Goal: Transaction & Acquisition: Purchase product/service

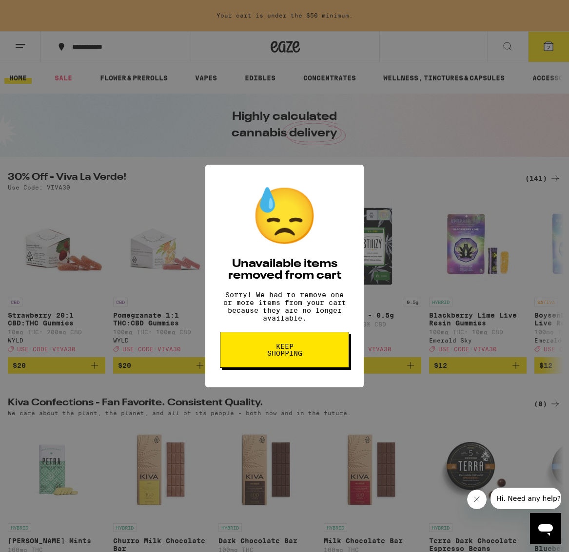
click at [312, 359] on button "Keep Shopping" at bounding box center [284, 350] width 129 height 36
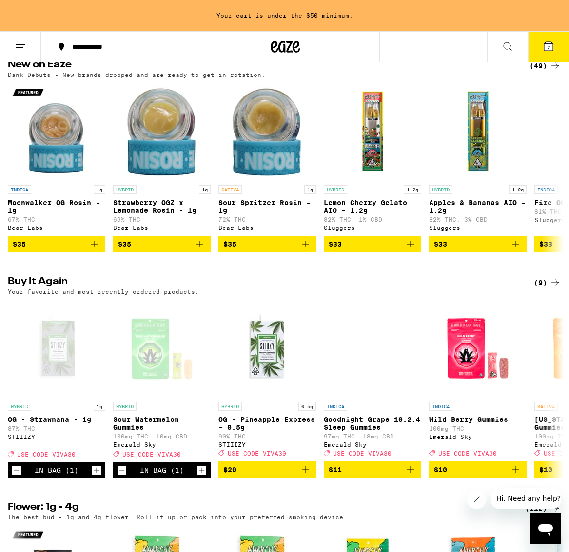
scroll to position [782, 0]
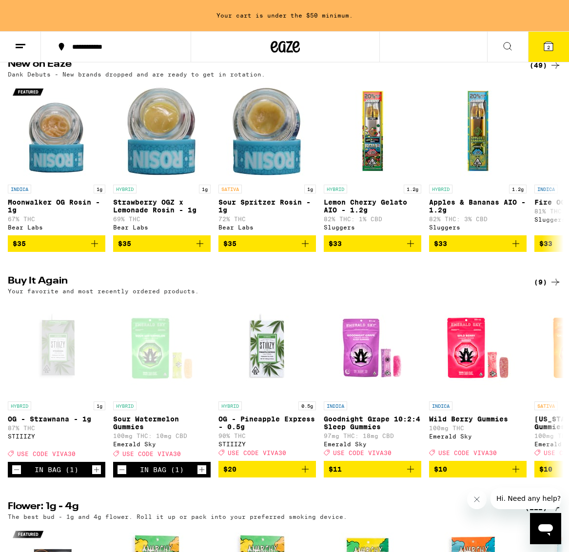
click at [545, 46] on icon at bounding box center [548, 46] width 9 height 9
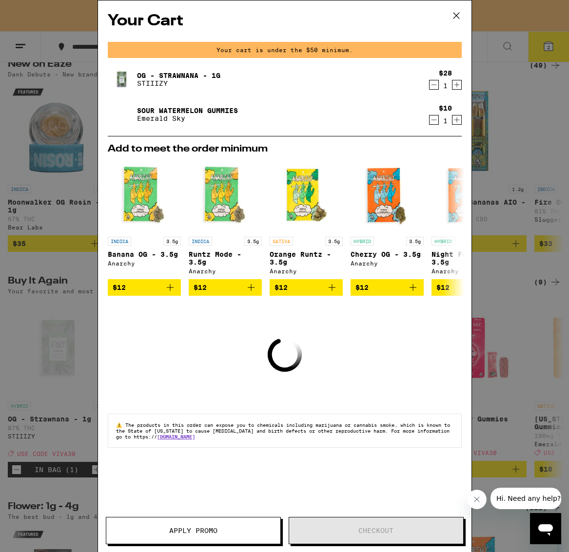
click at [456, 122] on icon "Increment" at bounding box center [456, 119] width 5 height 5
click at [458, 86] on icon "Increment" at bounding box center [456, 85] width 9 height 12
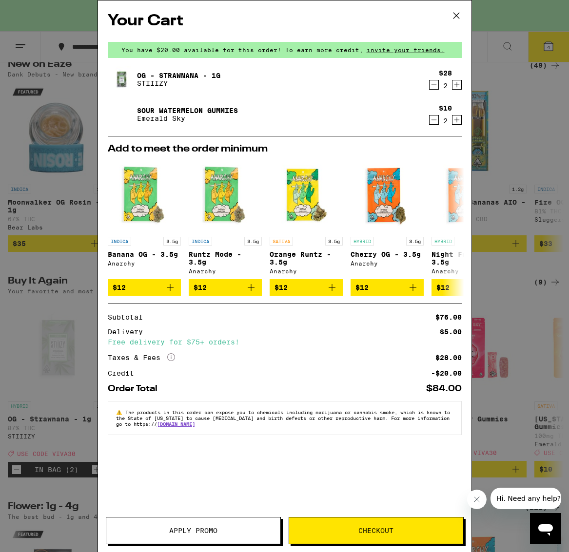
click at [370, 533] on span "Checkout" at bounding box center [375, 530] width 35 height 7
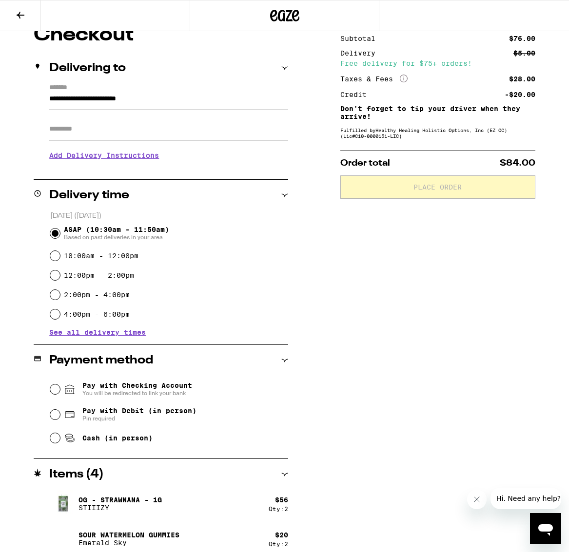
scroll to position [101, 0]
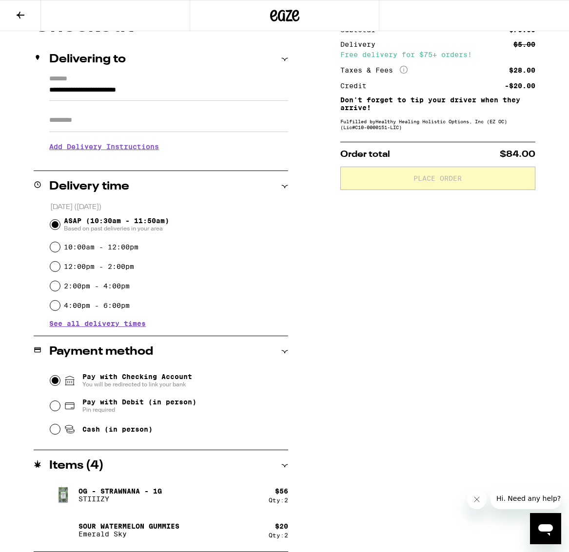
click at [56, 380] on input "Pay with Checking Account You will be redirected to link your bank" at bounding box center [55, 381] width 10 height 10
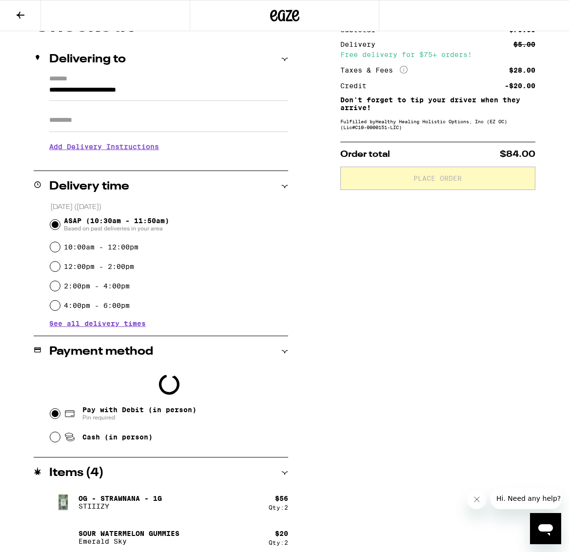
click at [55, 415] on input "Pay with Debit (in person) Pin required" at bounding box center [55, 414] width 10 height 10
radio input "true"
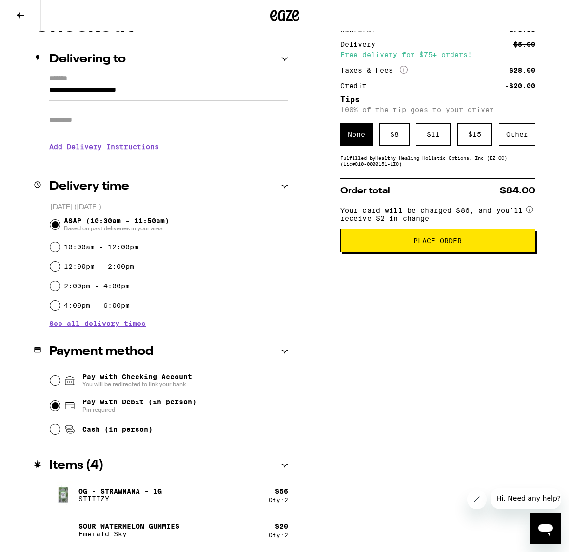
click at [445, 244] on span "Place Order" at bounding box center [437, 240] width 48 height 7
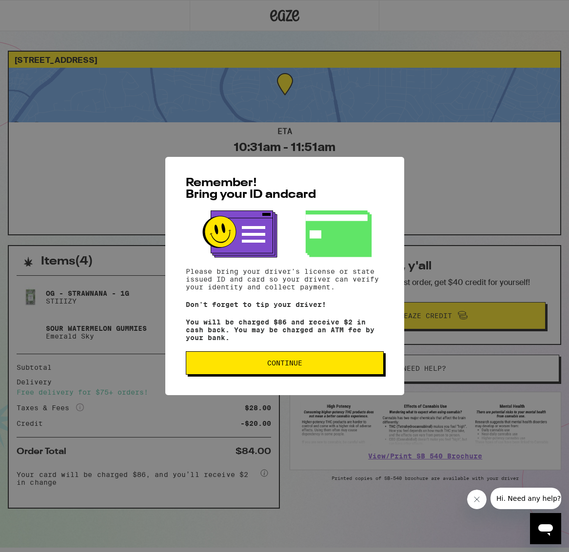
click at [311, 367] on span "Continue" at bounding box center [284, 363] width 181 height 7
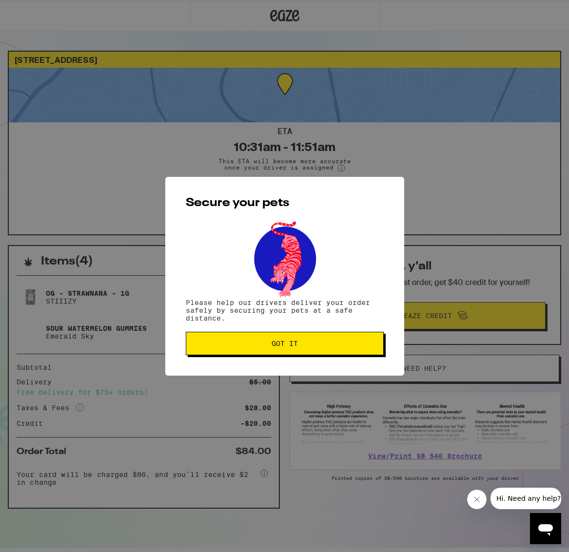
click at [295, 354] on button "Got it" at bounding box center [285, 343] width 198 height 23
